Goal: Communication & Community: Ask a question

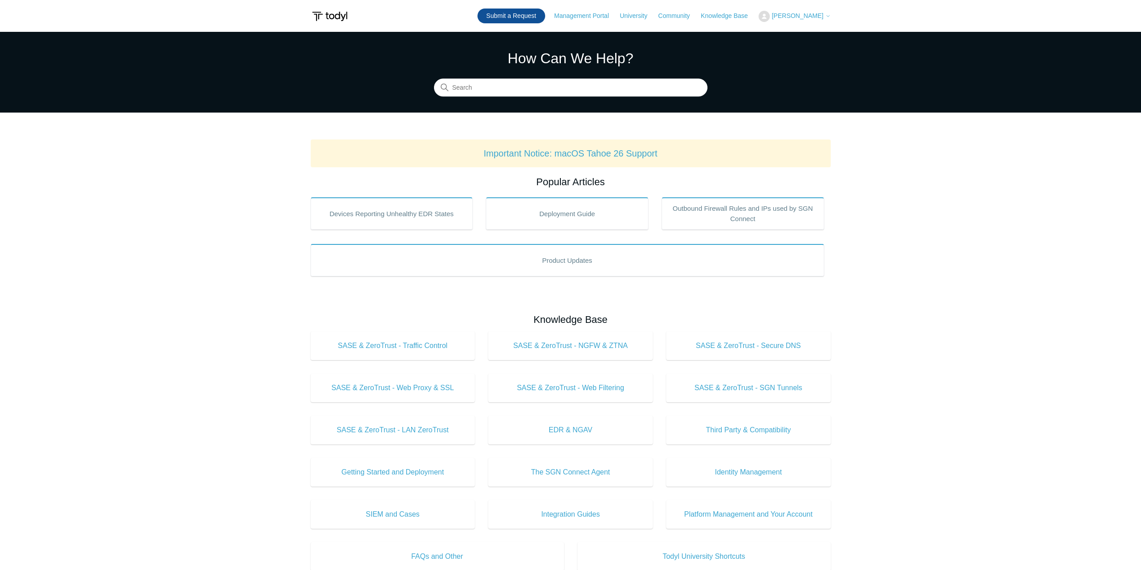
click at [505, 18] on link "Submit a Request" at bounding box center [511, 16] width 68 height 15
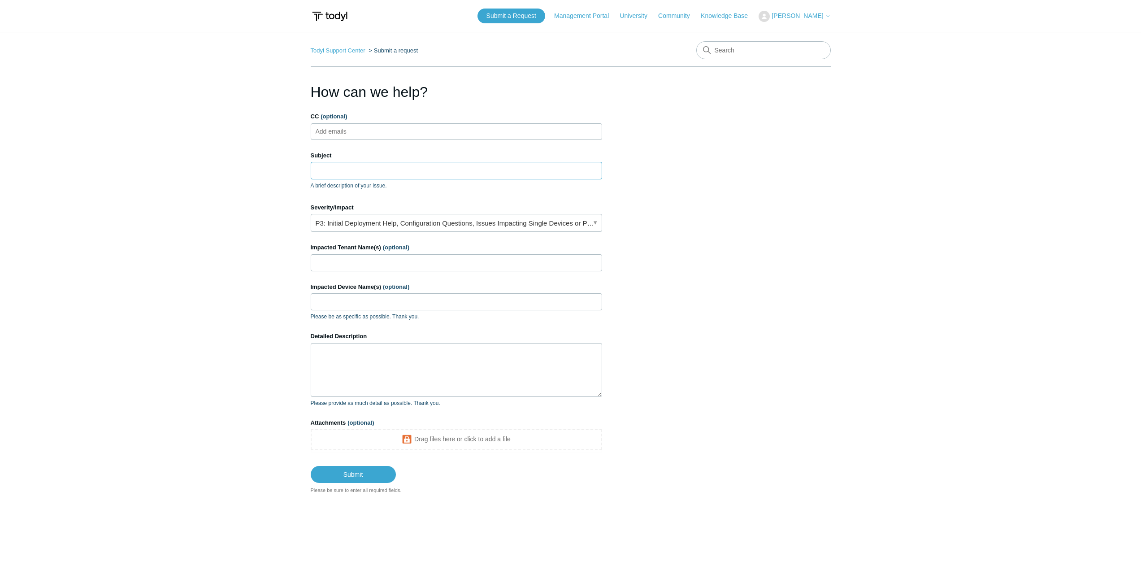
click at [333, 168] on input "Subject" at bounding box center [456, 170] width 291 height 17
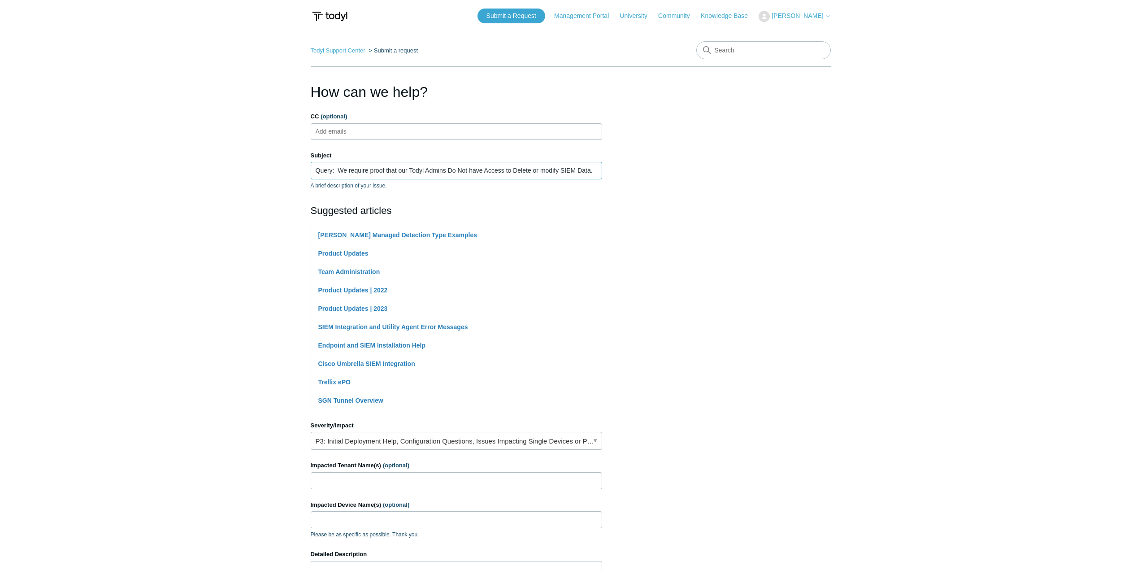
type input "Query: We require proof that our Todyl Admins Do Not have Access to Delete or m…"
click at [400, 480] on input "Impacted Tenant Name(s) (optional)" at bounding box center [456, 480] width 291 height 17
type input "[PERSON_NAME]"
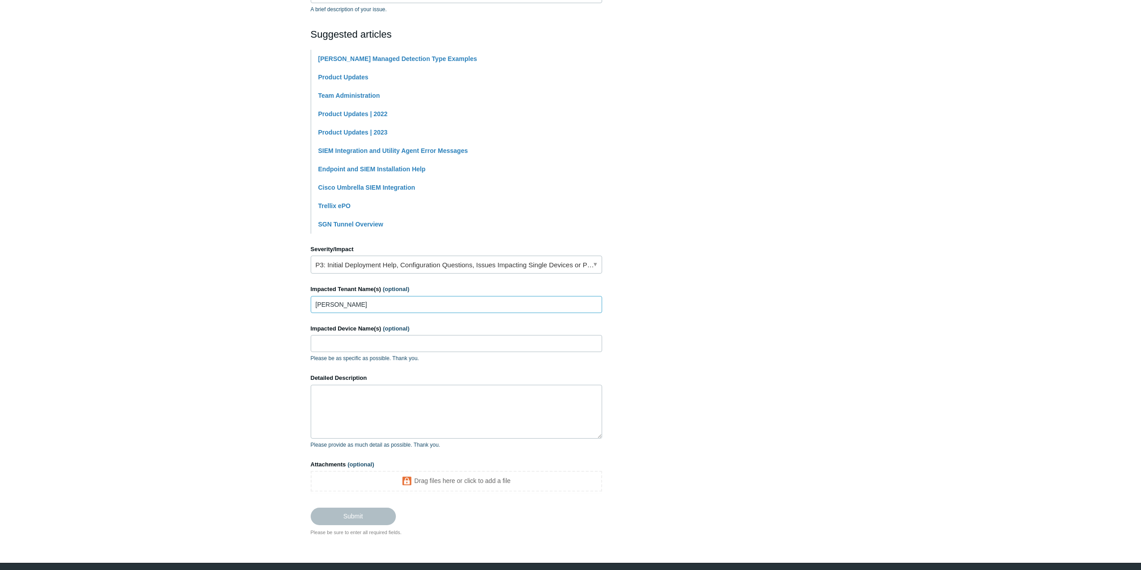
scroll to position [179, 0]
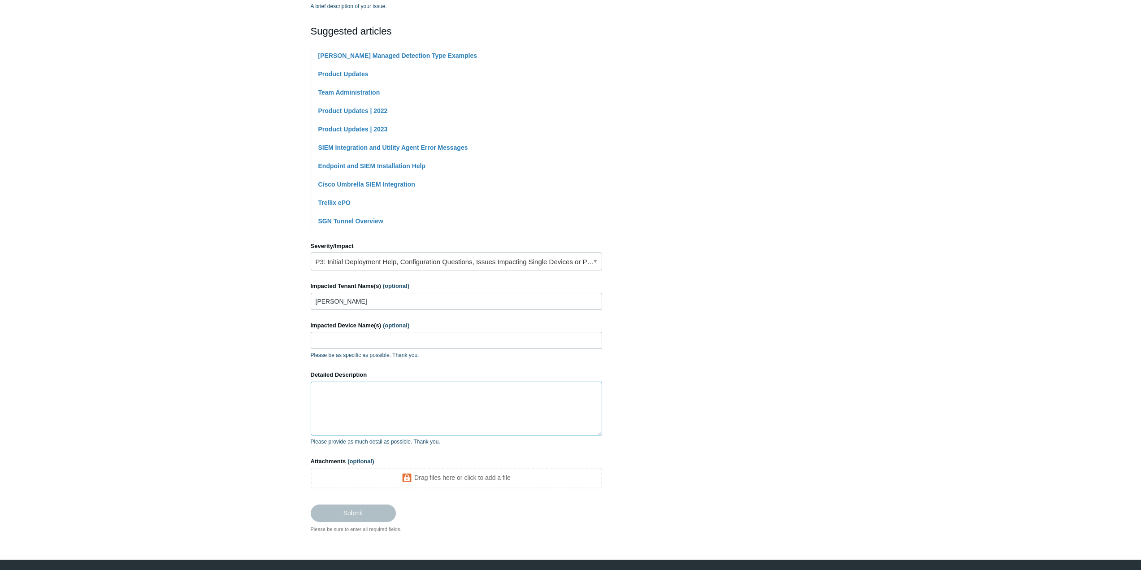
click at [364, 407] on textarea "Detailed Description" at bounding box center [456, 408] width 291 height 54
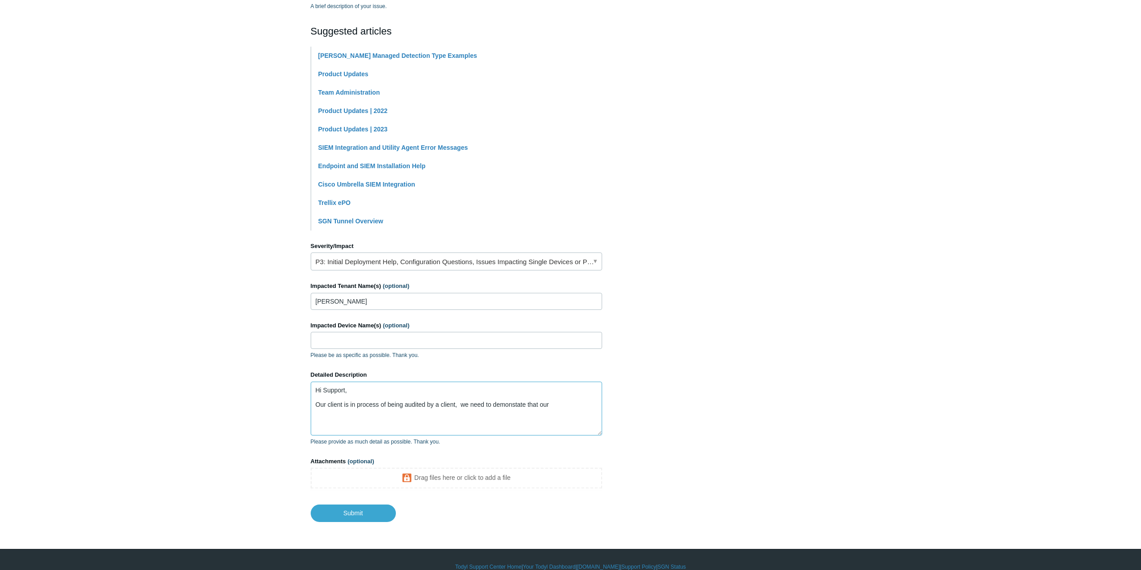
click at [516, 403] on textarea "Hi Support, Our client is in process of being audited by a client, we need to d…" at bounding box center [456, 408] width 291 height 54
click at [573, 408] on textarea "Hi Support, Our client is in process of being audited by a client, we need to d…" at bounding box center [456, 408] width 291 height 54
click at [322, 420] on textarea "Hi Support, Our client is in process of being audited by a client, we need to d…" at bounding box center [456, 408] width 291 height 54
click at [386, 412] on textarea "Hi Support, Our client is in process of being audited by a client, we need to d…" at bounding box center [456, 408] width 291 height 54
click at [375, 416] on textarea "Hi Support, Our client is in process of being audited by a client, we need to d…" at bounding box center [456, 408] width 291 height 54
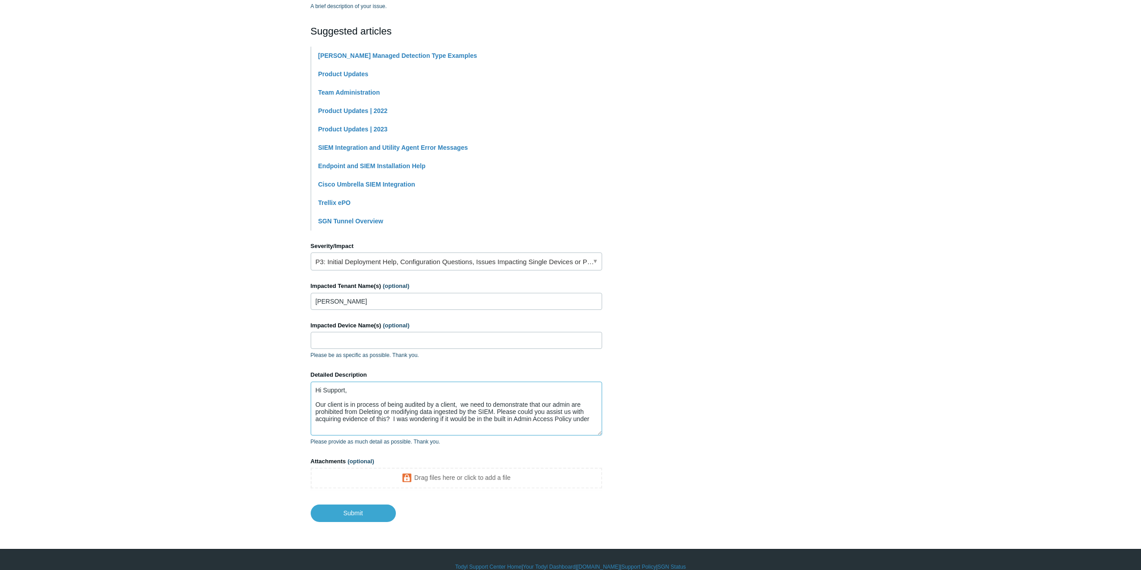
click at [395, 419] on textarea "Hi Support, Our client is in process of being audited by a client, we need to d…" at bounding box center [456, 408] width 291 height 54
click at [521, 419] on textarea "Hi Support, Our client is in process of being audited by a client, we need to d…" at bounding box center [456, 408] width 291 height 54
click at [453, 426] on textarea "Hi Support, Our client is in process of being audited by a client, we need to d…" at bounding box center [456, 408] width 291 height 54
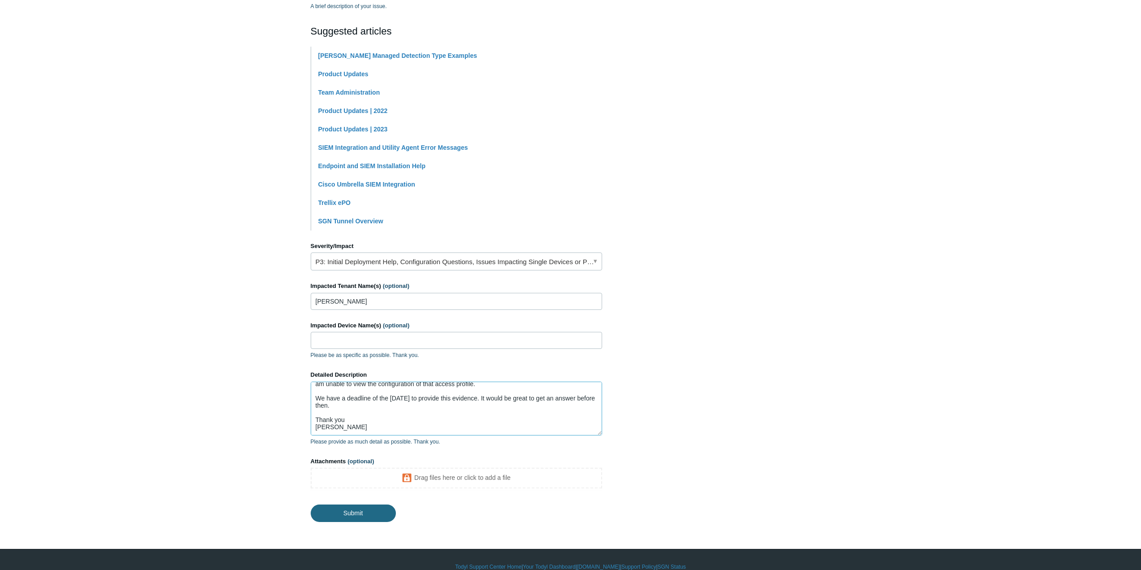
type textarea "Hi Support, Our client is in process of being audited by a client, we need to d…"
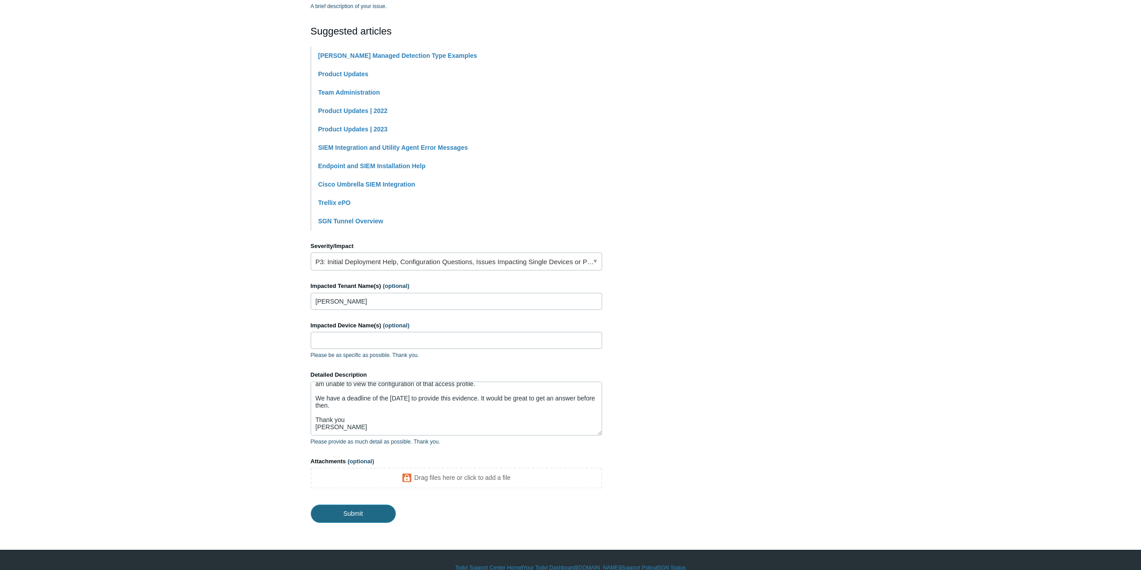
click at [364, 511] on input "Submit" at bounding box center [353, 513] width 85 height 18
